Goal: Complete application form

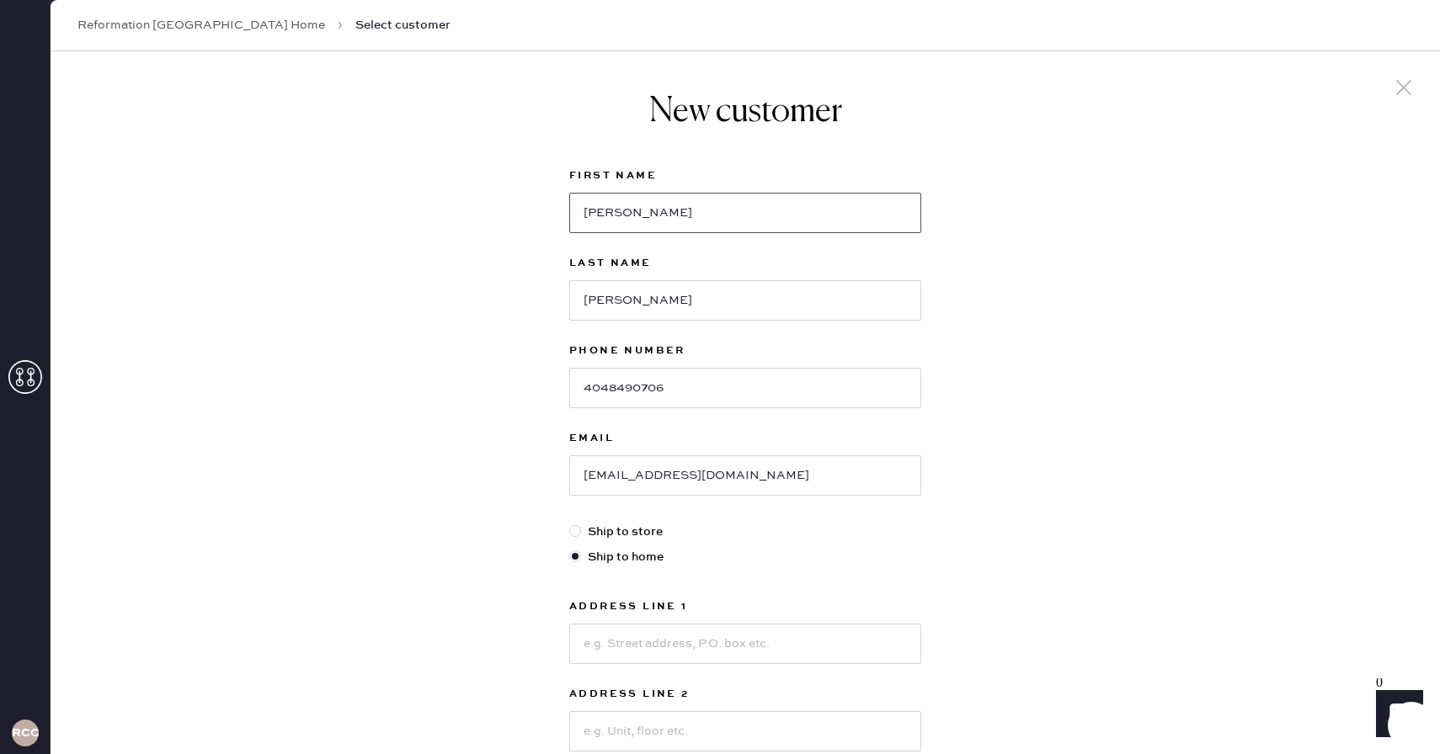
drag, startPoint x: 666, startPoint y: 220, endPoint x: 503, endPoint y: 220, distance: 162.5
click at [503, 220] on div "New customer First Name [PERSON_NAME] Last Name [PERSON_NAME] Phone Number [PHO…" at bounding box center [745, 573] width 1389 height 1044
type input "j"
type input "[PERSON_NAME]"
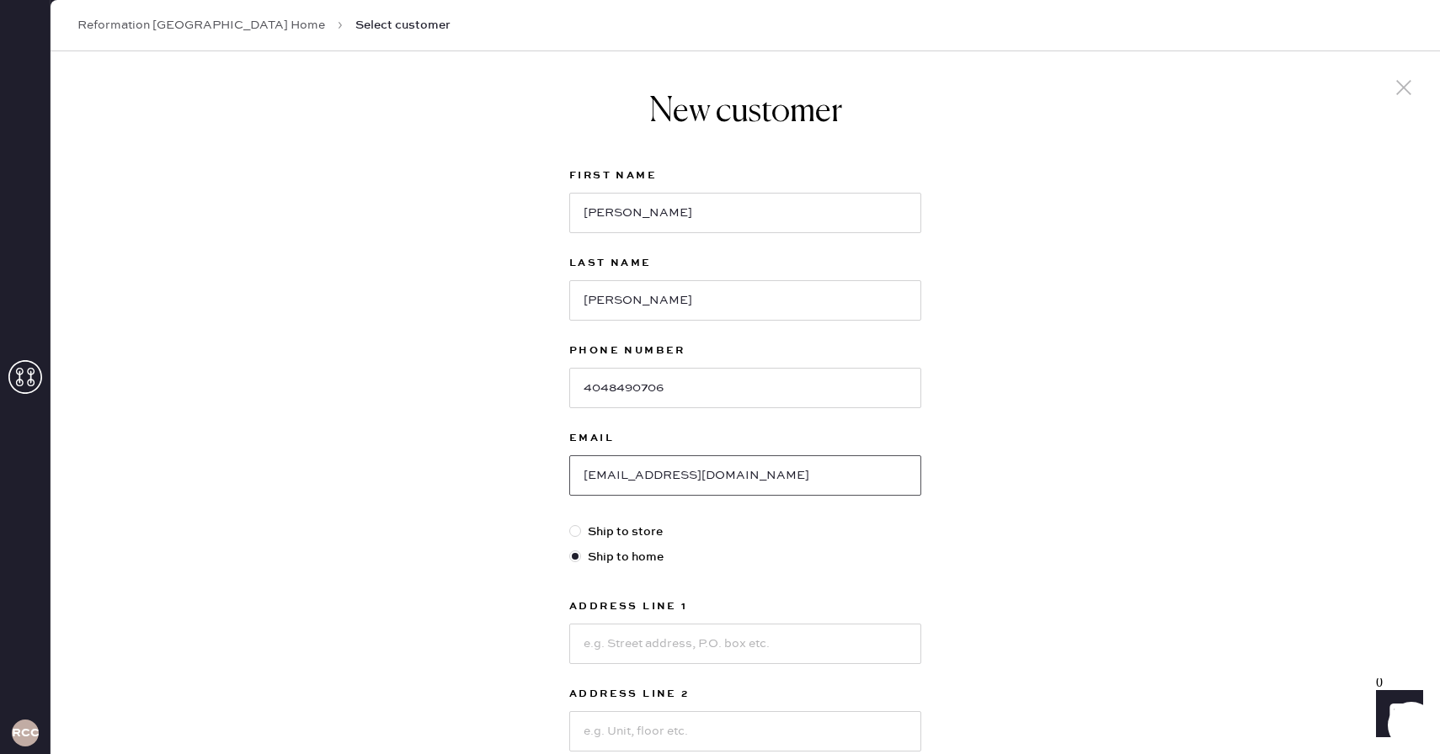
drag, startPoint x: 795, startPoint y: 482, endPoint x: 495, endPoint y: 505, distance: 300.6
click at [495, 505] on div "New customer First Name [PERSON_NAME] Last Name [PERSON_NAME] Phone Number [PHO…" at bounding box center [745, 573] width 1389 height 1044
type input "c"
paste input "[EMAIL_ADDRESS][DOMAIN_NAME]"
type input "[EMAIL_ADDRESS][DOMAIN_NAME]"
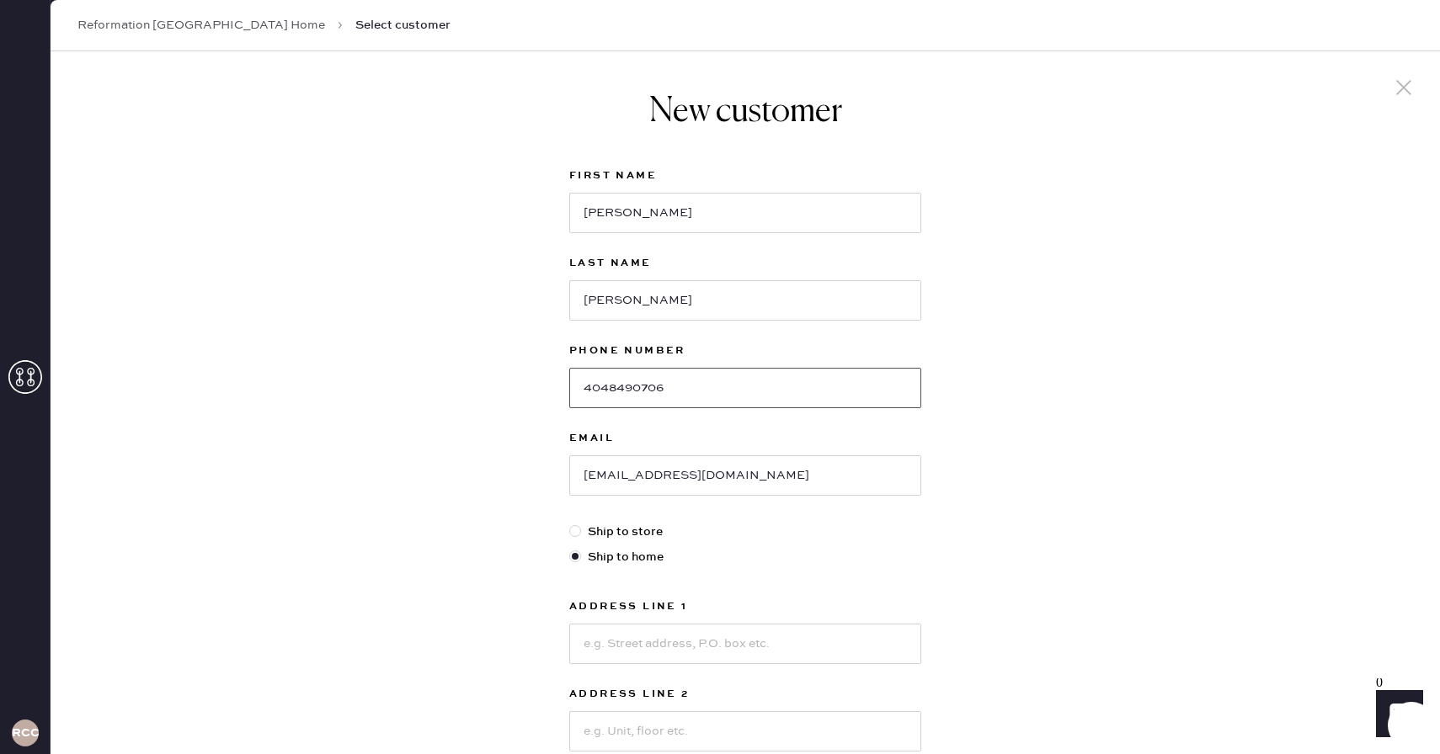
drag, startPoint x: 692, startPoint y: 389, endPoint x: 458, endPoint y: 389, distance: 234.1
click at [458, 389] on div "New customer First Name [PERSON_NAME] Last Name [PERSON_NAME] Phone Number [PHO…" at bounding box center [745, 573] width 1389 height 1044
paste input "9292431107"
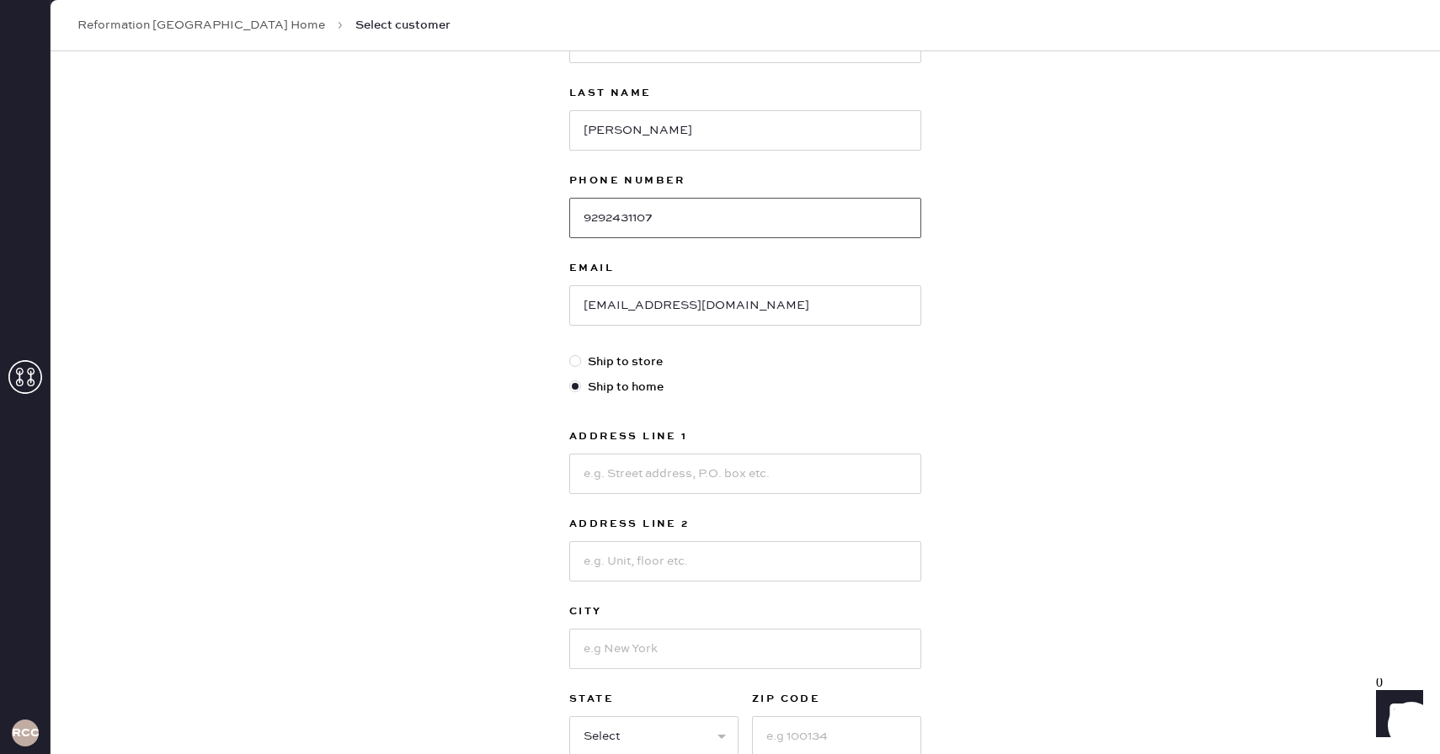
scroll to position [341, 0]
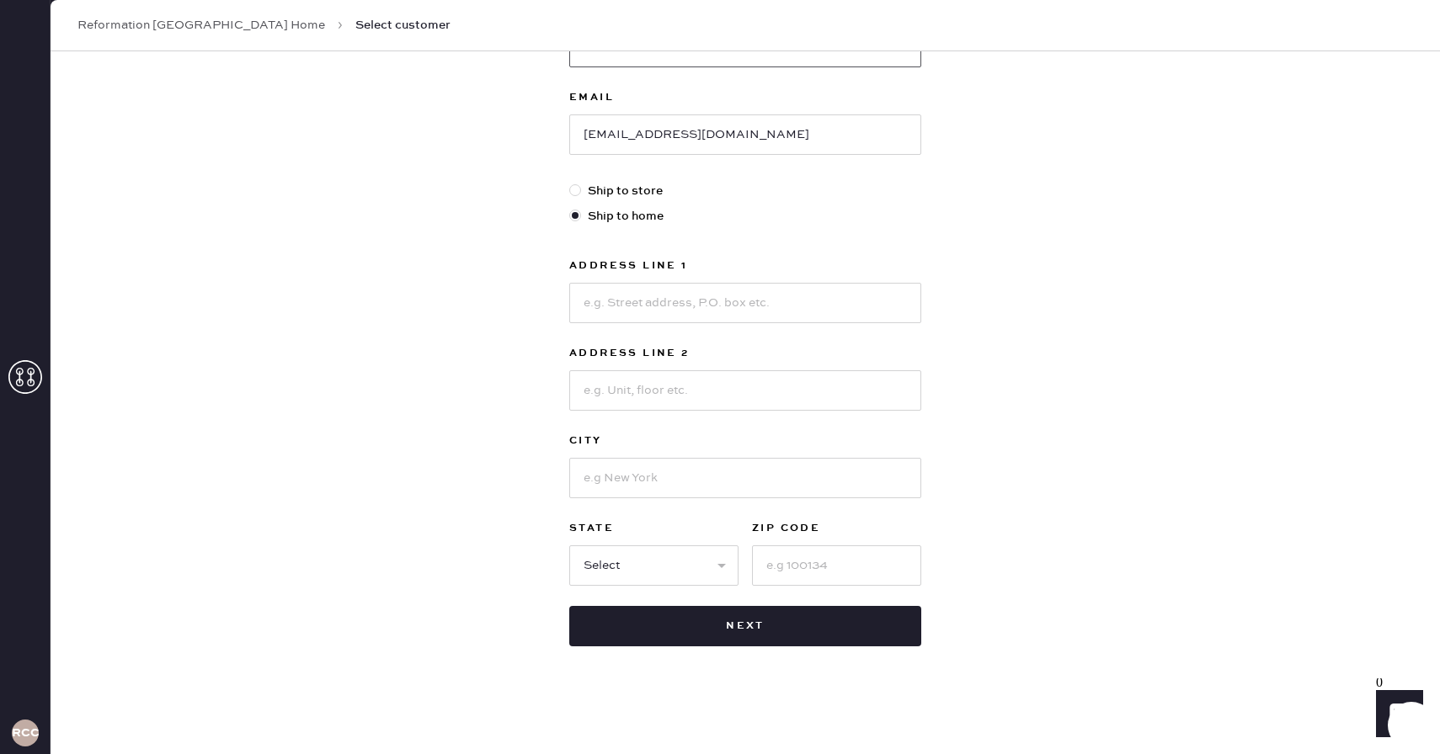
type input "9292431107"
click at [648, 296] on input at bounding box center [745, 303] width 352 height 40
paste input "[STREET_ADDRESS][PERSON_NAME]"
type input "[STREET_ADDRESS][PERSON_NAME]"
click at [662, 471] on input at bounding box center [745, 478] width 352 height 40
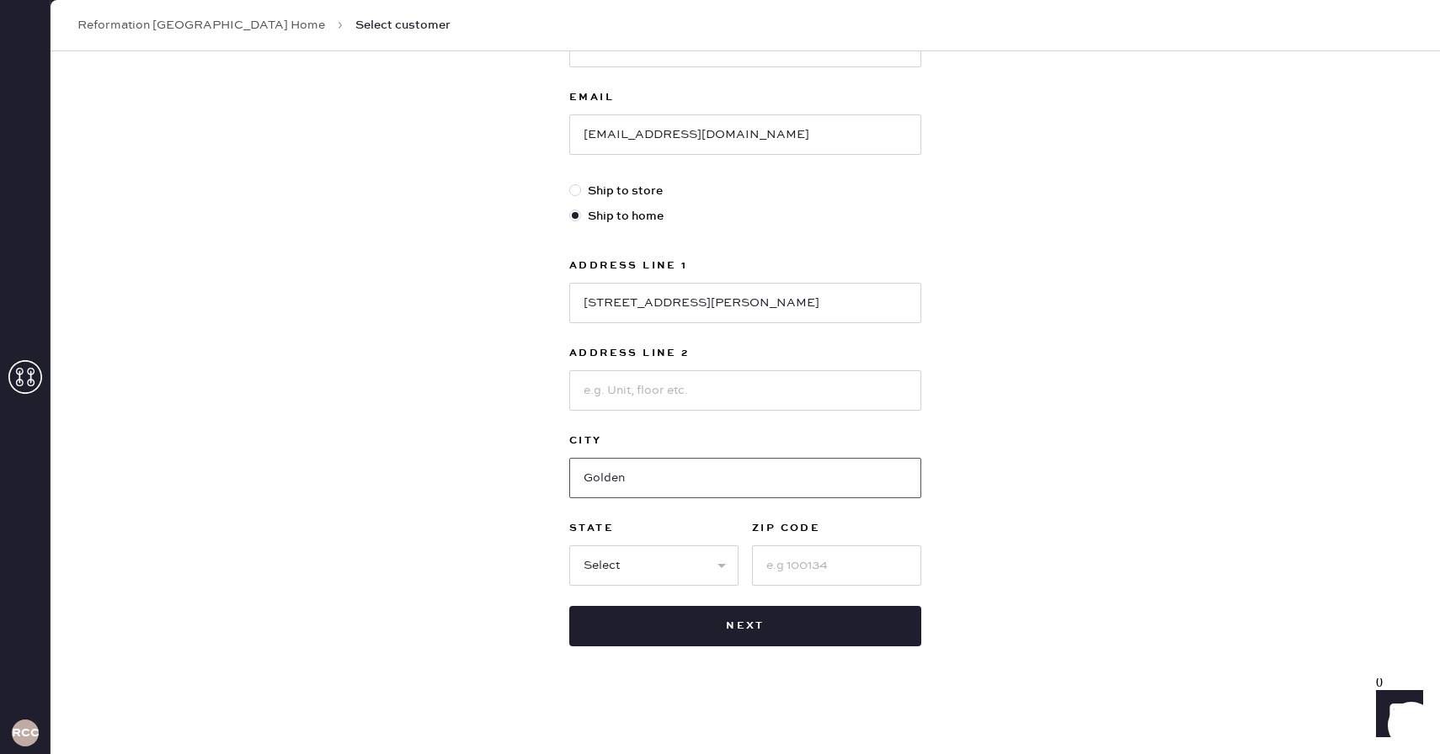
type input "Golden"
select select "CO"
click at [792, 551] on input at bounding box center [836, 566] width 169 height 40
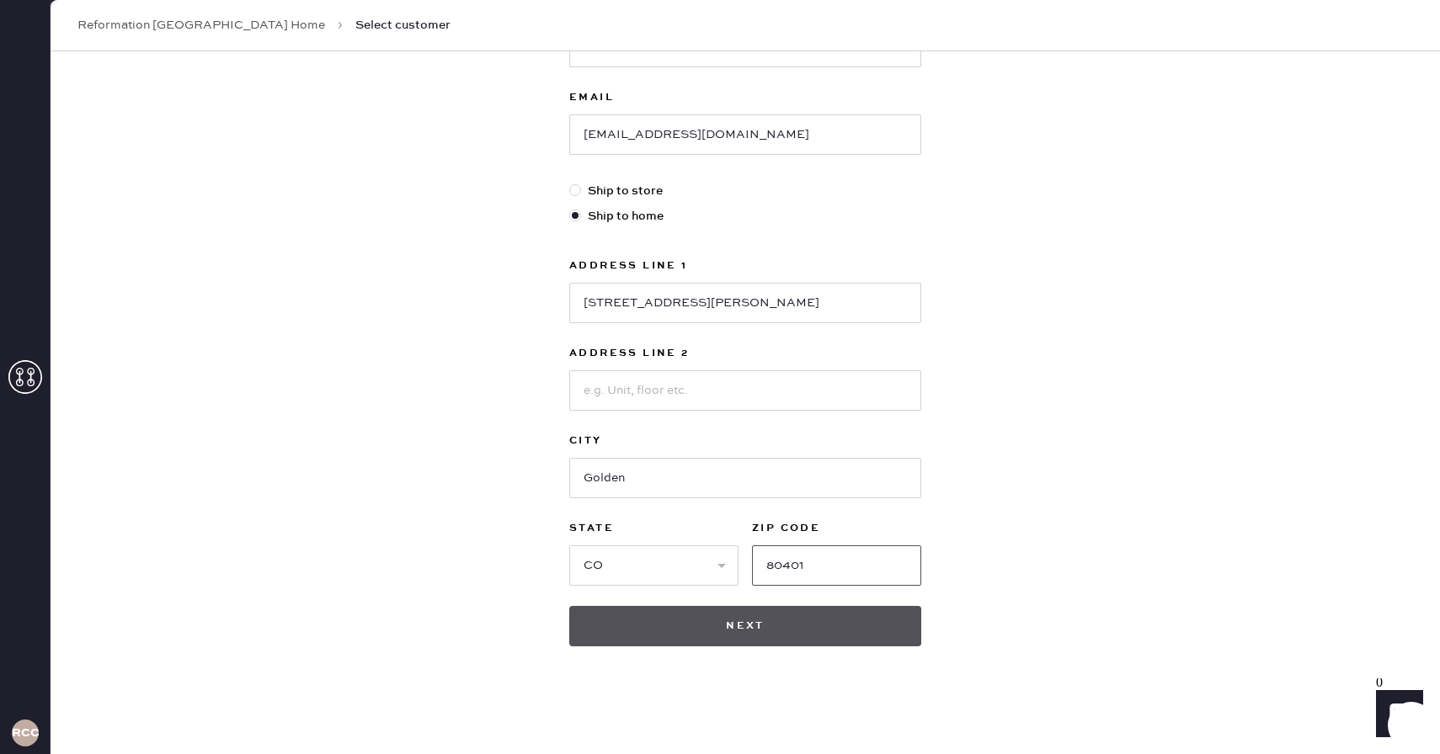
type input "80401"
click at [732, 631] on button "Next" at bounding box center [745, 626] width 352 height 40
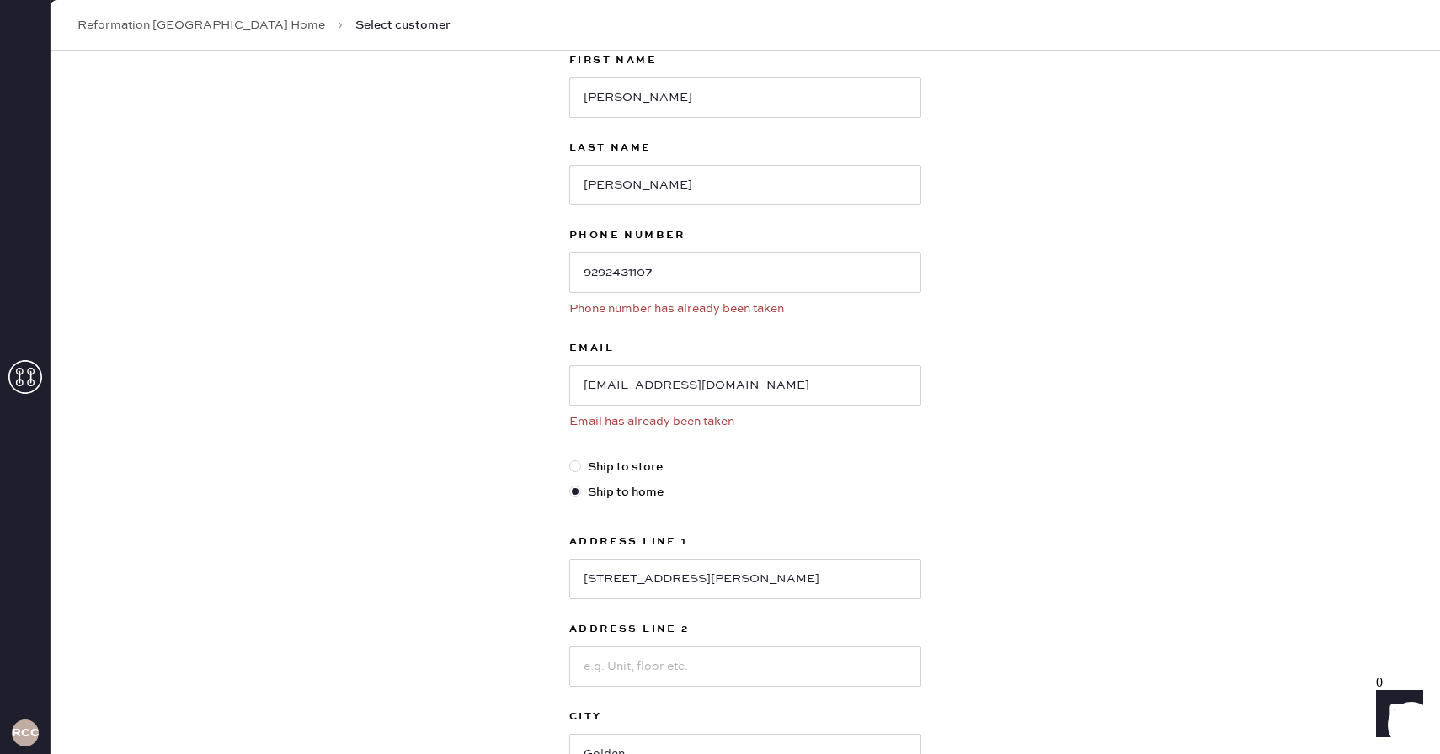
scroll to position [0, 0]
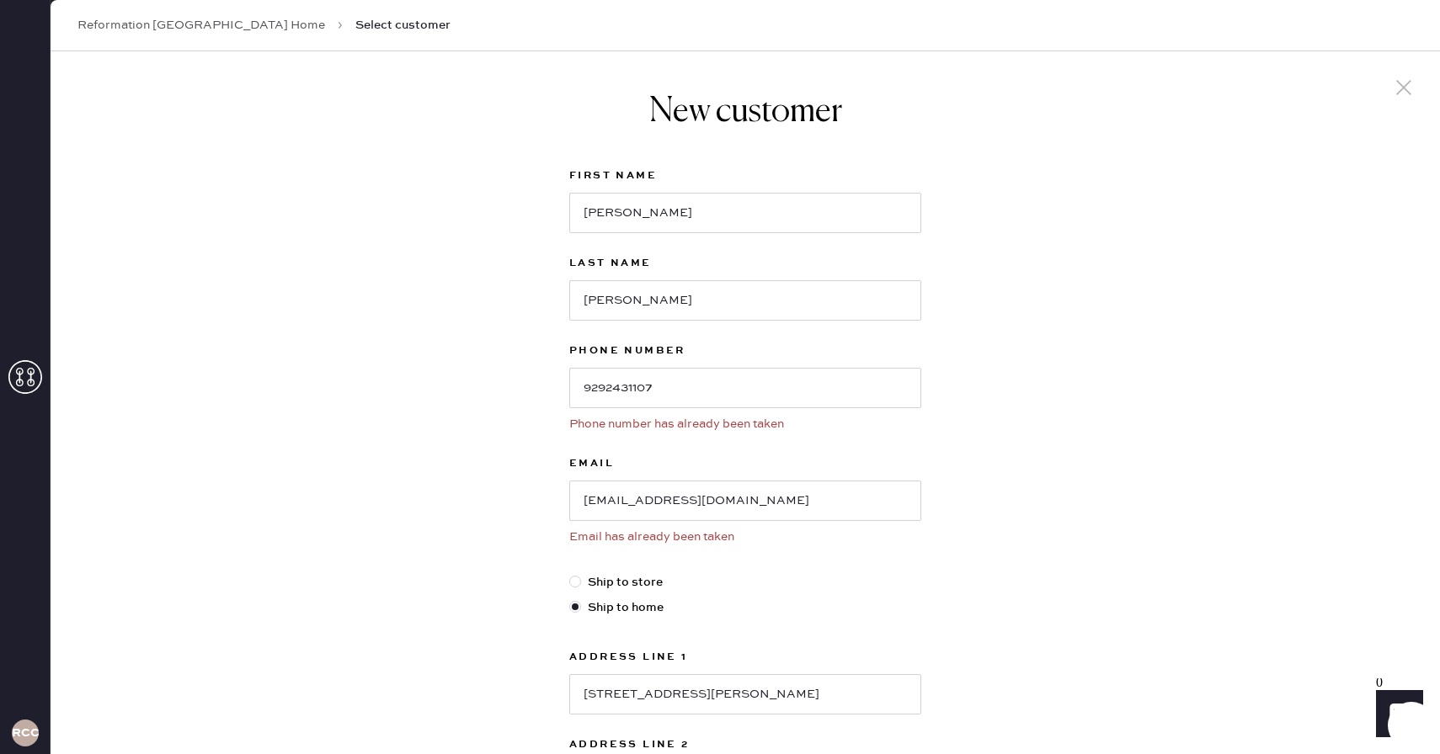
click at [1405, 91] on icon at bounding box center [1403, 87] width 25 height 25
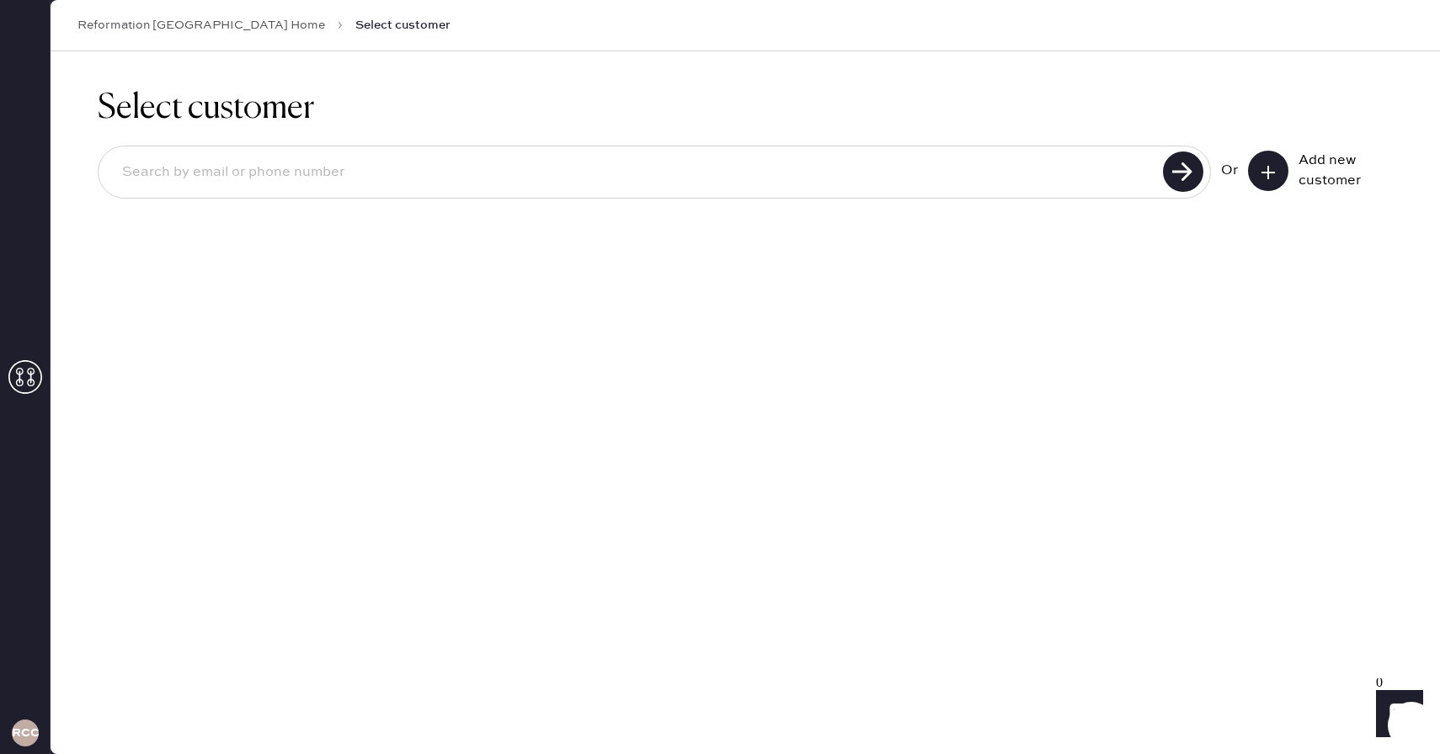
click at [732, 183] on input at bounding box center [633, 172] width 1049 height 39
type input "j"
paste input "[EMAIL_ADDRESS][DOMAIN_NAME]"
type input "[EMAIL_ADDRESS][DOMAIN_NAME]"
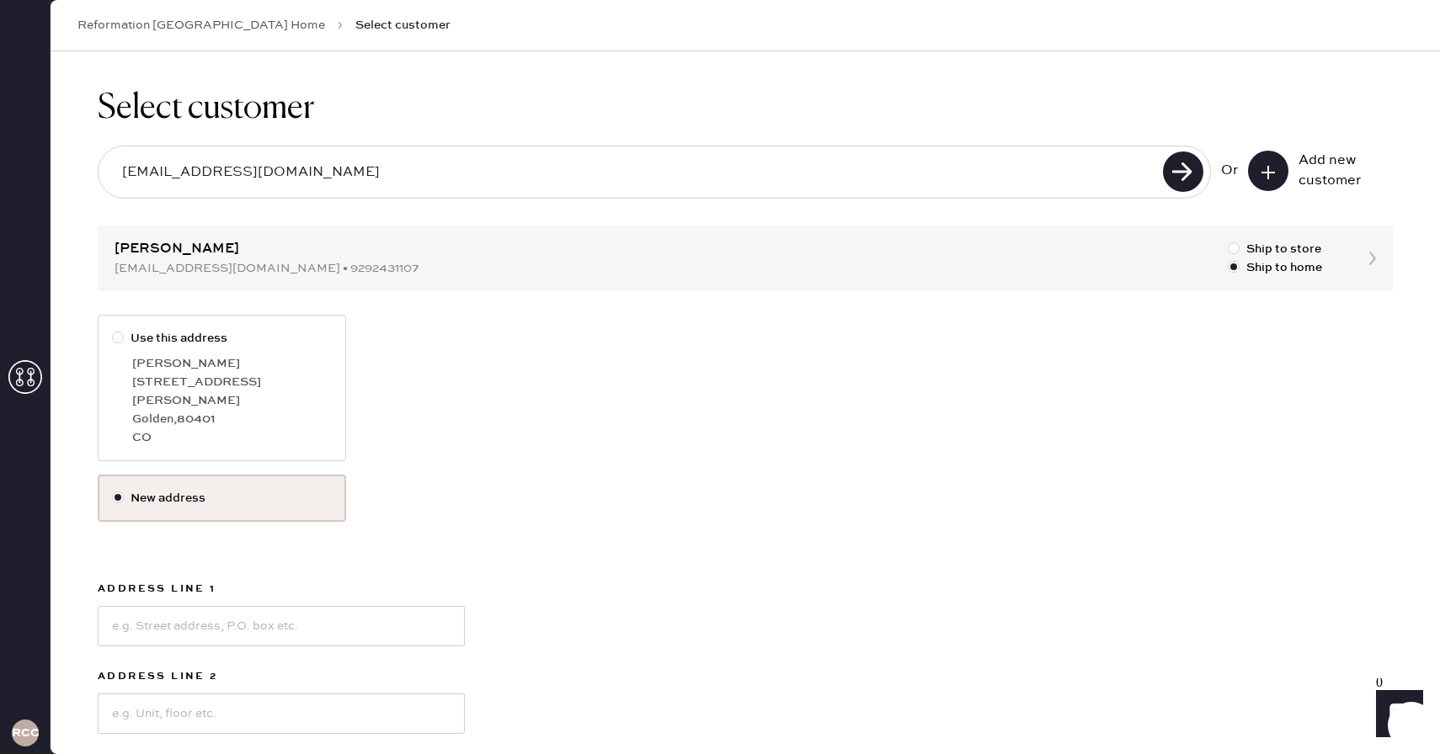
click at [115, 330] on div at bounding box center [121, 338] width 19 height 19
click at [113, 330] on input "Use this address" at bounding box center [112, 329] width 1 height 1
radio input "true"
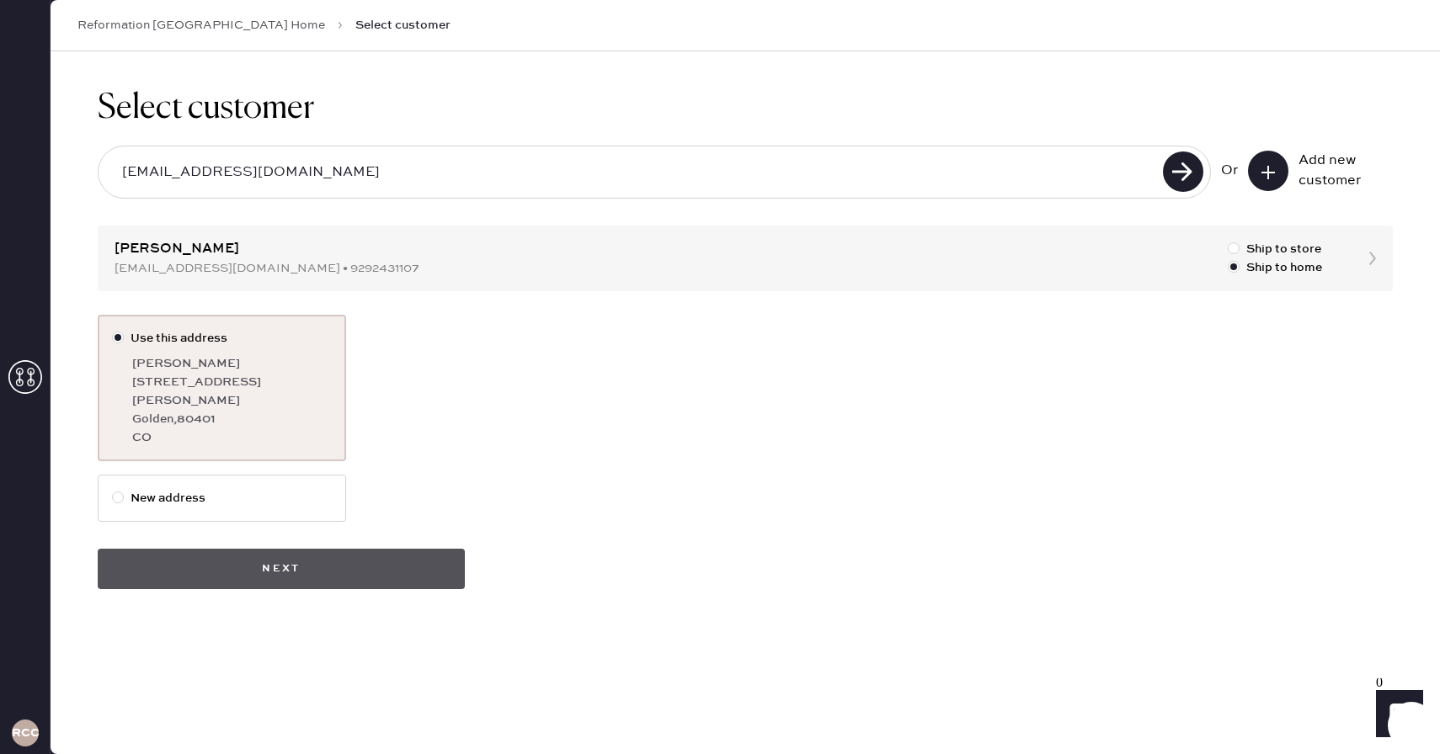
click at [256, 552] on button "Next" at bounding box center [281, 569] width 367 height 40
